Goal: Information Seeking & Learning: Learn about a topic

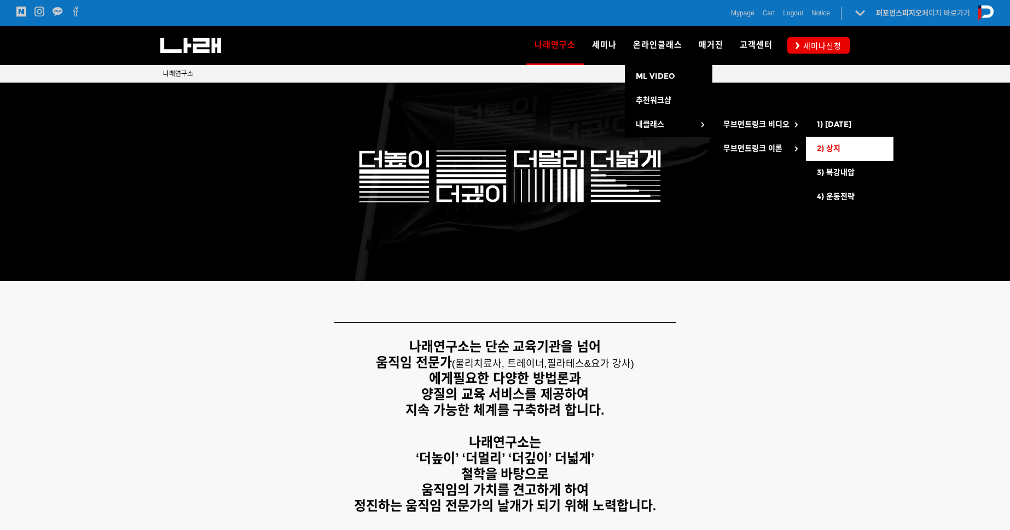
click at [858, 148] on link "2) 상지" at bounding box center [850, 149] width 88 height 24
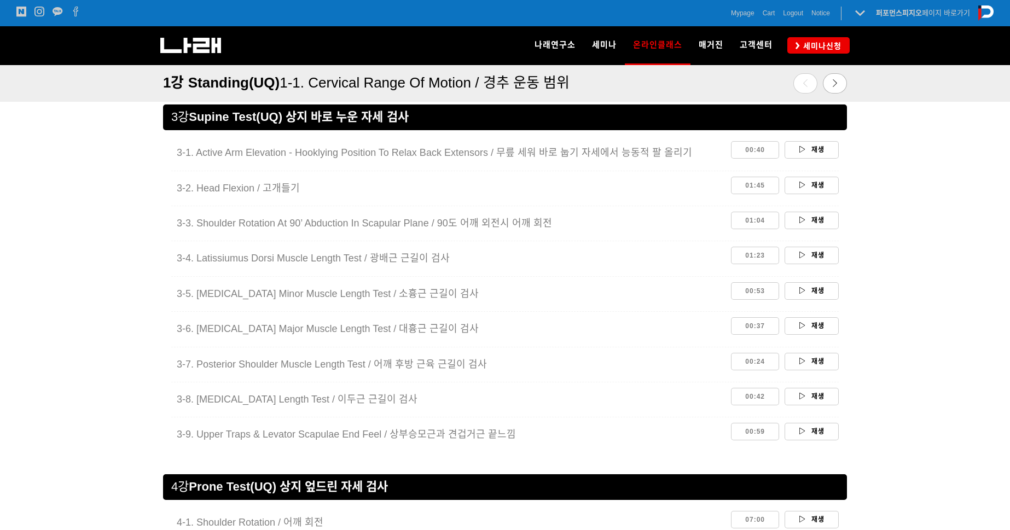
scroll to position [1308, 0]
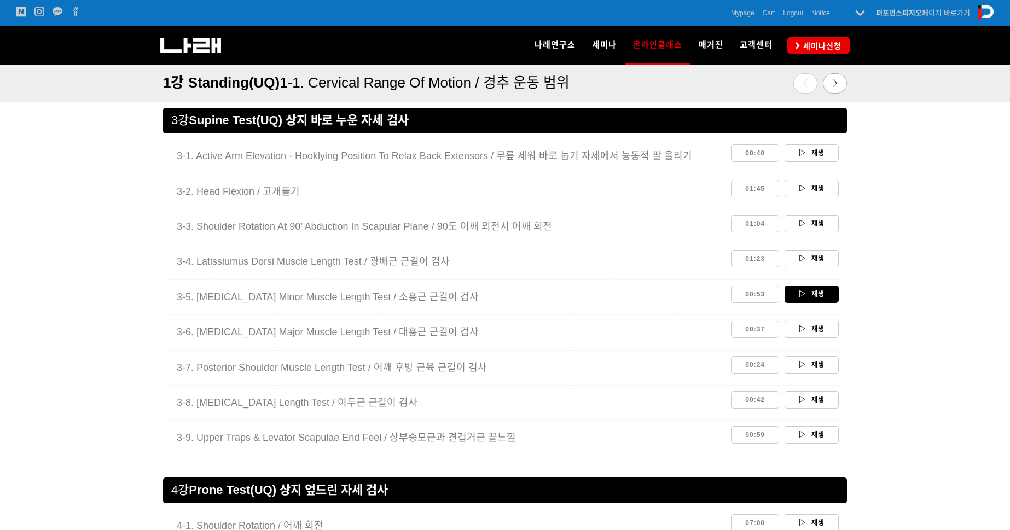
click at [820, 294] on link "재생" at bounding box center [811, 295] width 54 height 18
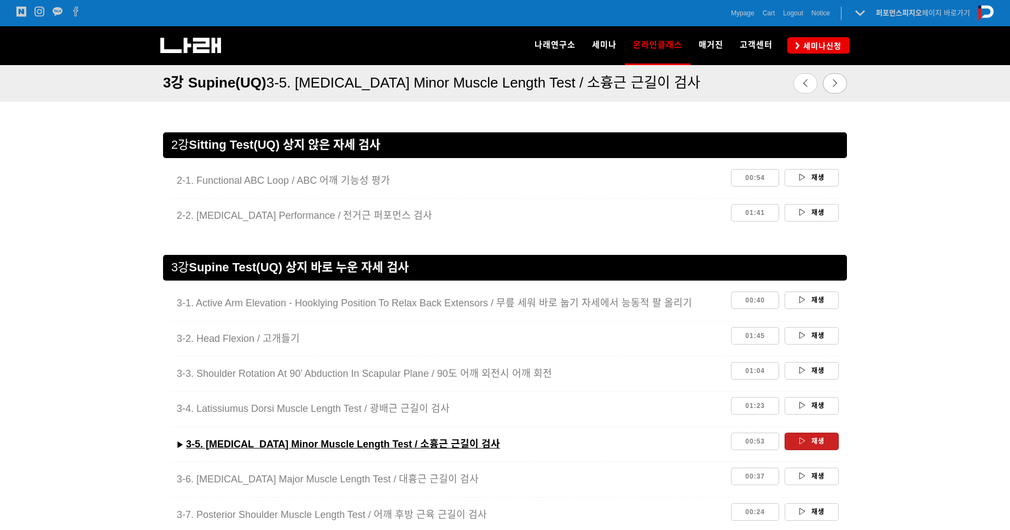
scroll to position [1161, 0]
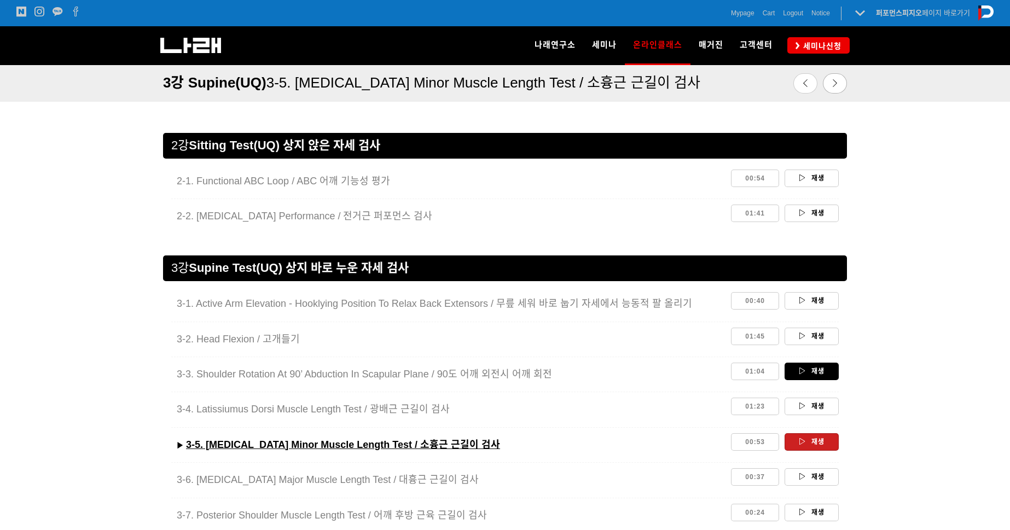
click at [819, 372] on link "재생" at bounding box center [811, 372] width 54 height 18
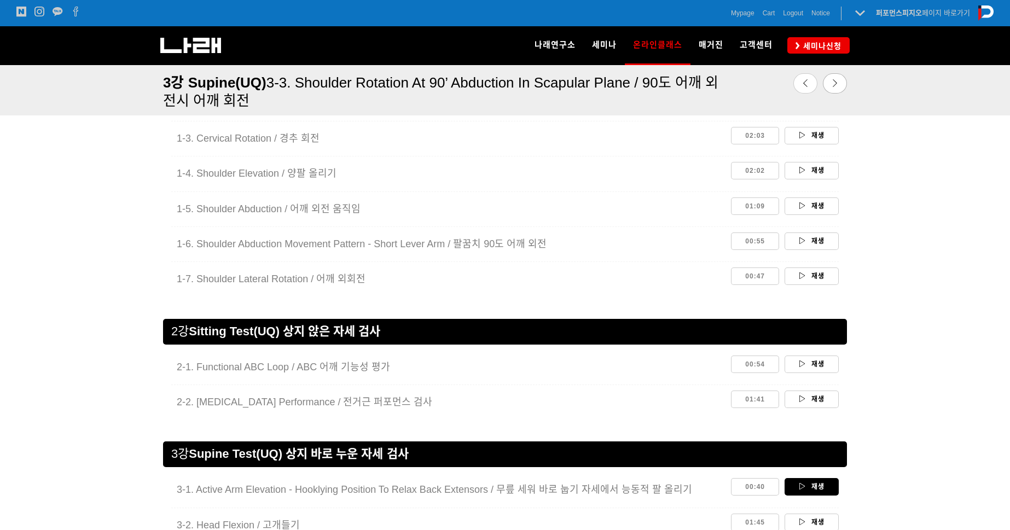
scroll to position [1002, 0]
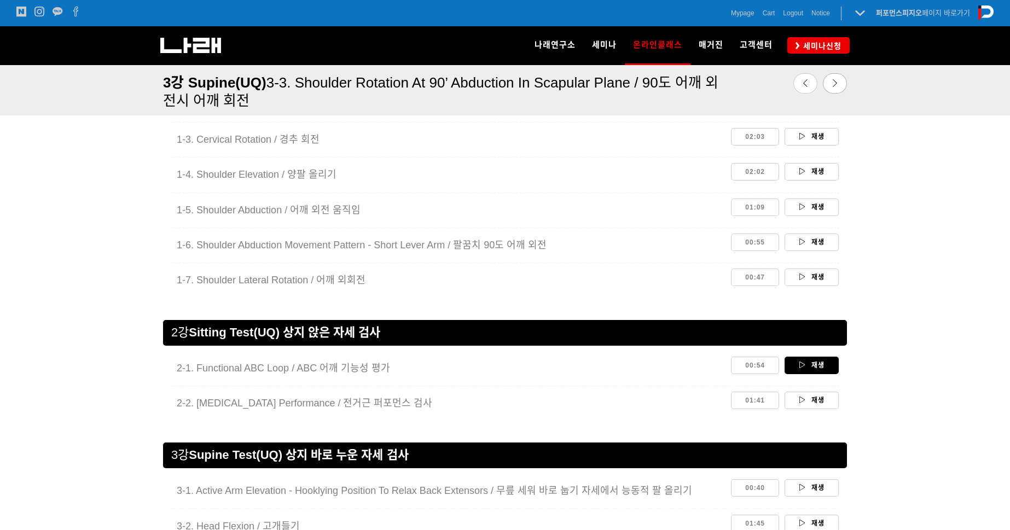
click at [809, 366] on link "재생" at bounding box center [811, 366] width 54 height 18
